Goal: Book appointment/travel/reservation

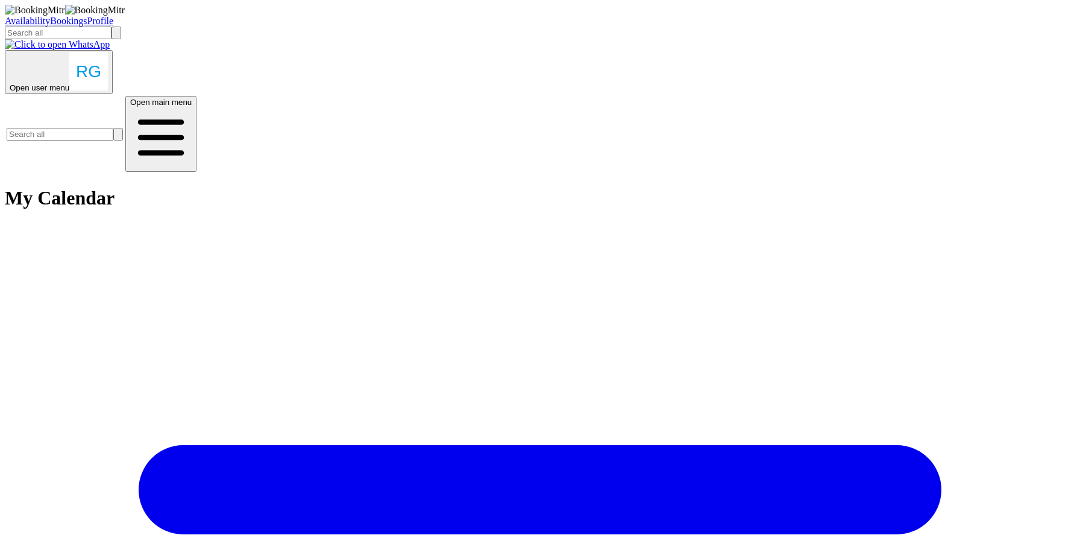
scroll to position [169, 0]
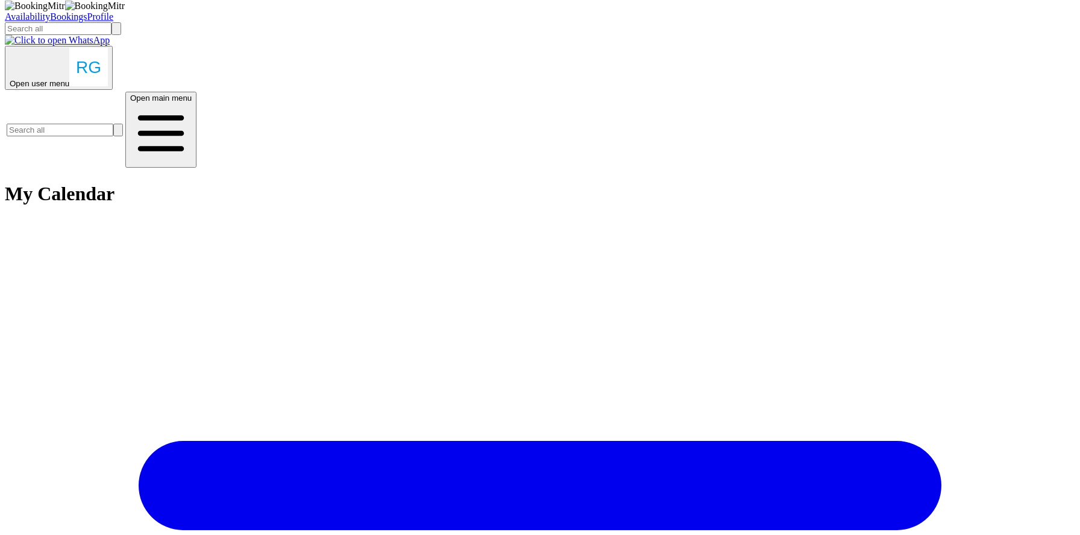
scroll to position [389, 0]
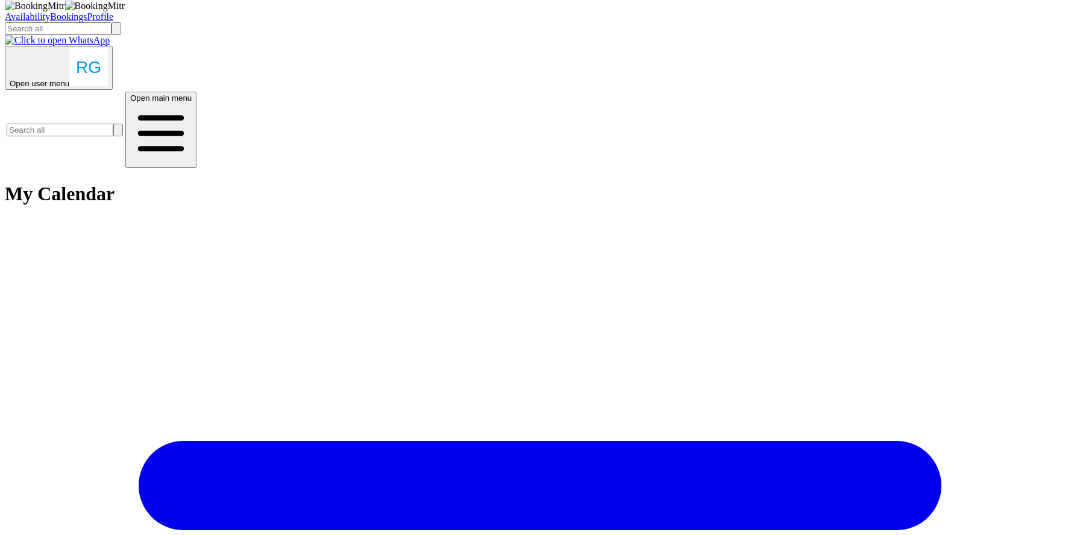
scroll to position [344, 0]
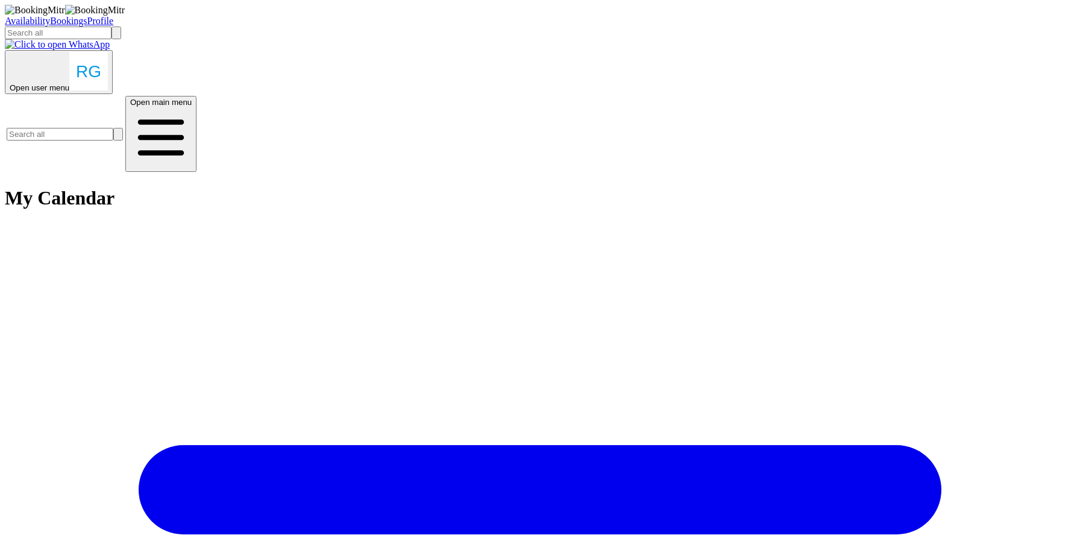
click at [50, 21] on link "Availability" at bounding box center [27, 21] width 45 height 10
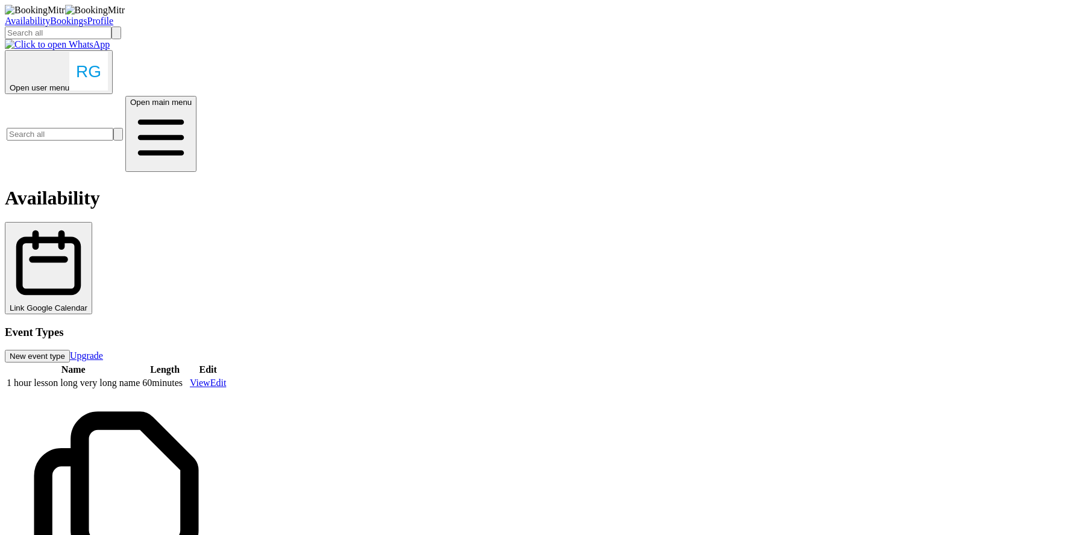
click at [87, 18] on link "Bookings" at bounding box center [68, 21] width 37 height 10
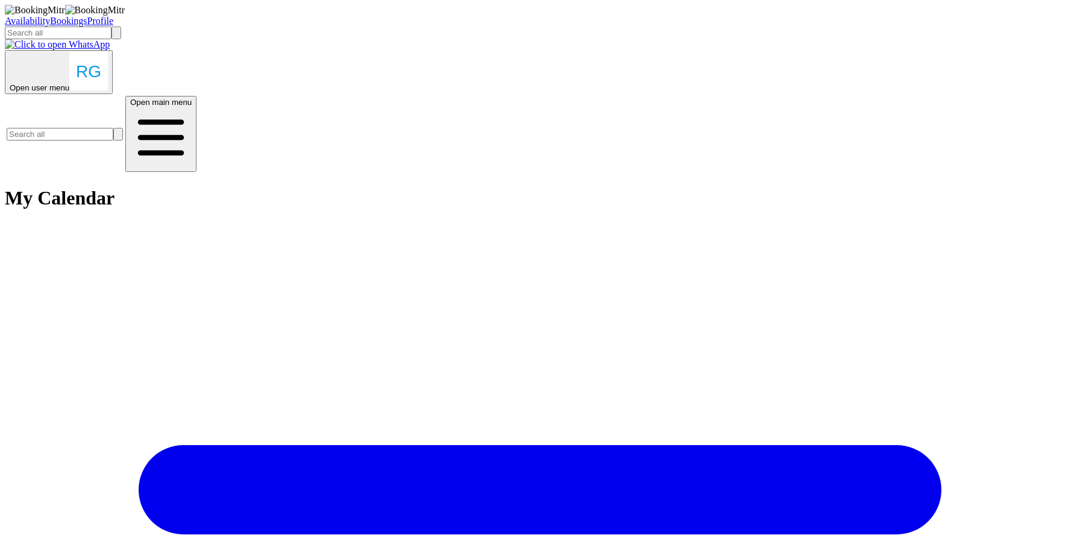
scroll to position [417, 0]
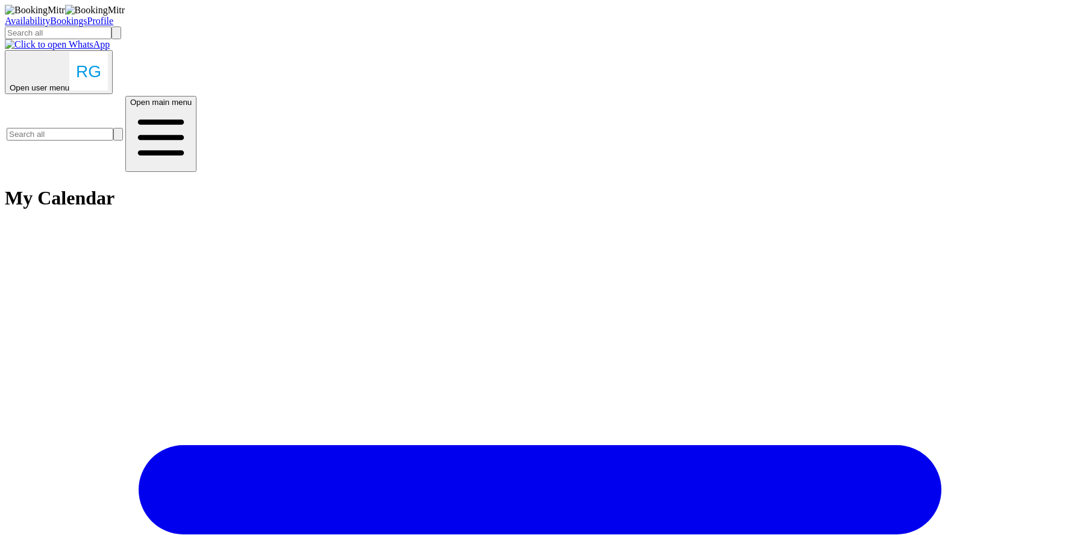
type input "test"
type input "[EMAIL_ADDRESS][DOMAIN_NAME]"
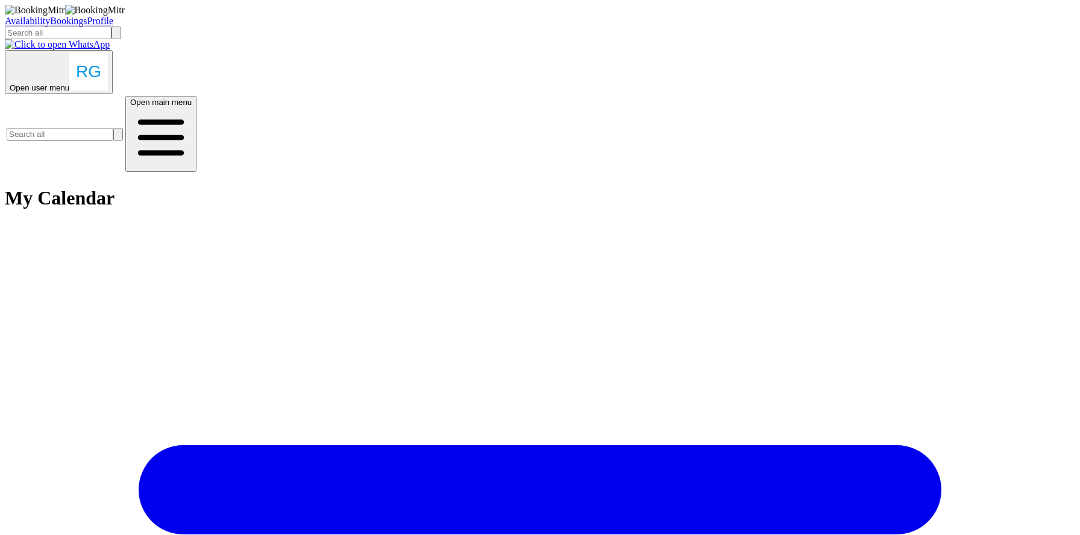
type input "1"
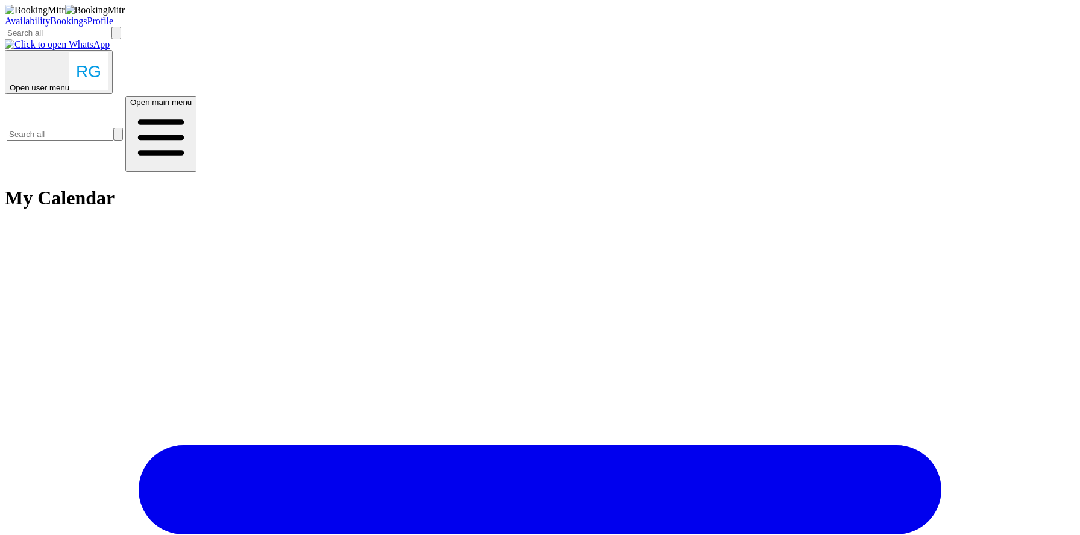
scroll to position [536, 0]
type input "60"
drag, startPoint x: 184, startPoint y: 9523, endPoint x: 157, endPoint y: 9523, distance: 27.7
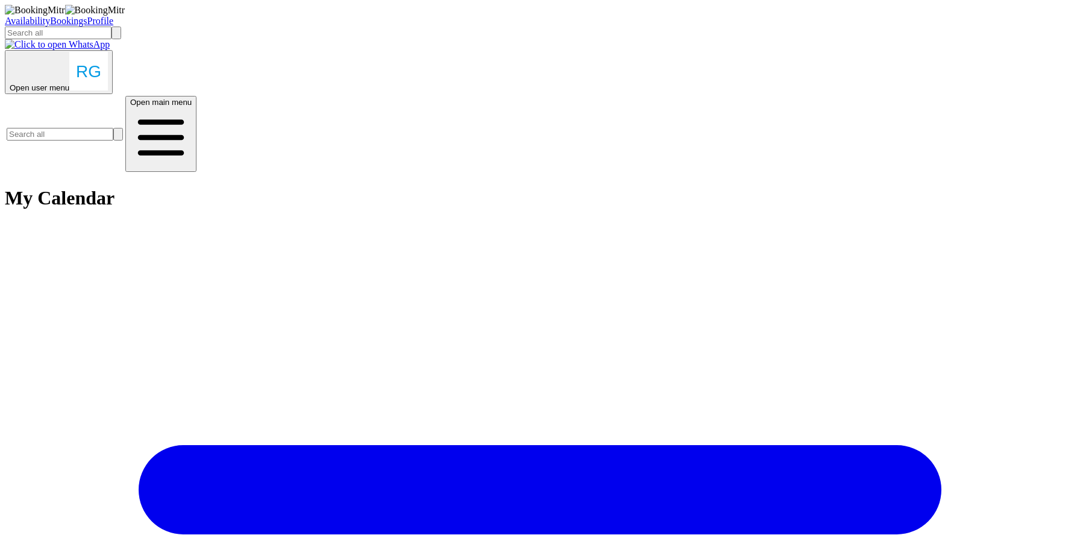
type input "06"
drag, startPoint x: 198, startPoint y: 9558, endPoint x: 189, endPoint y: 9558, distance: 9.0
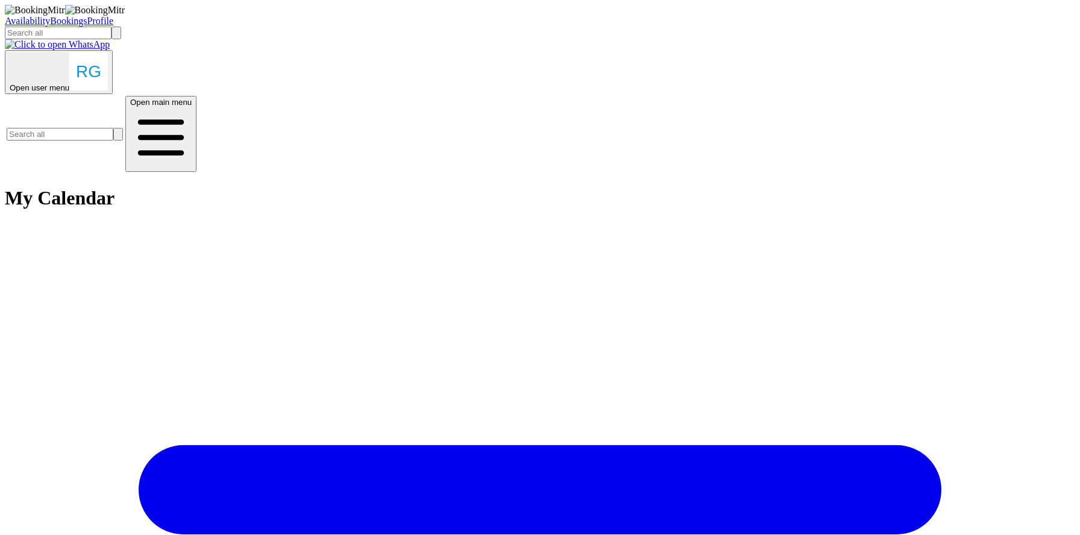
type input "1"
type input "20"
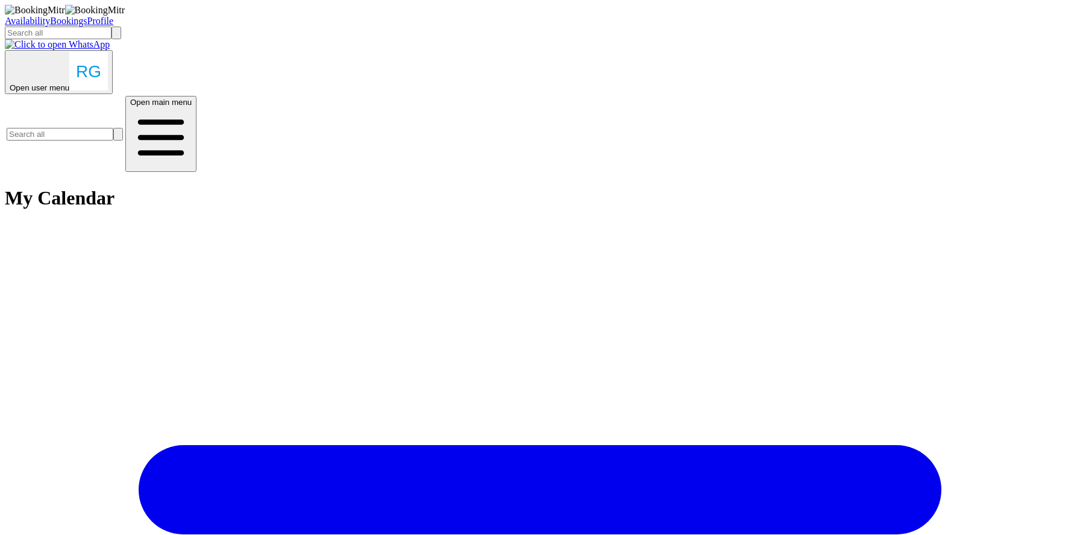
scroll to position [0, 391]
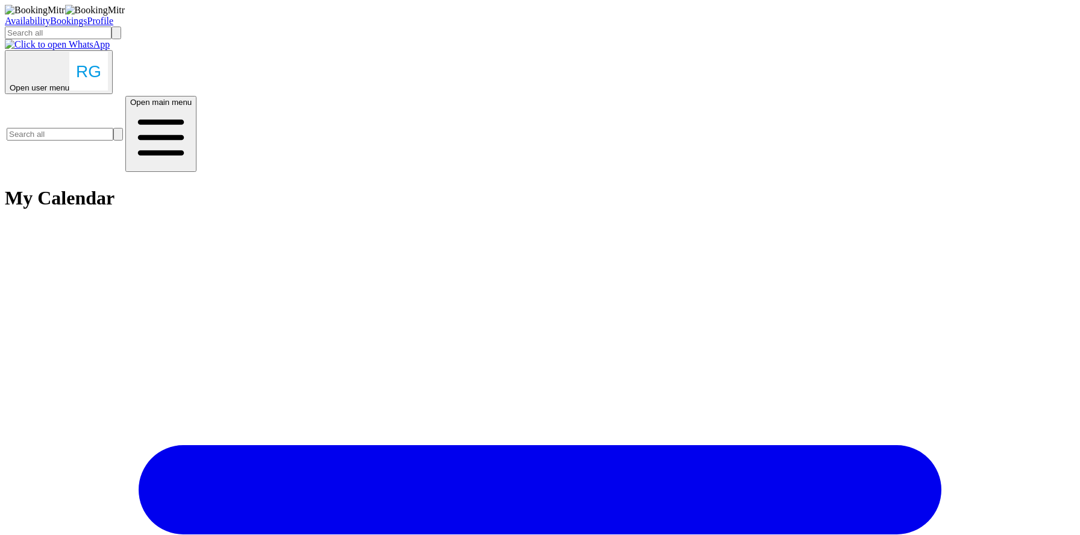
drag, startPoint x: 731, startPoint y: 336, endPoint x: 938, endPoint y: 335, distance: 207.4
